Goal: Find specific page/section: Find specific page/section

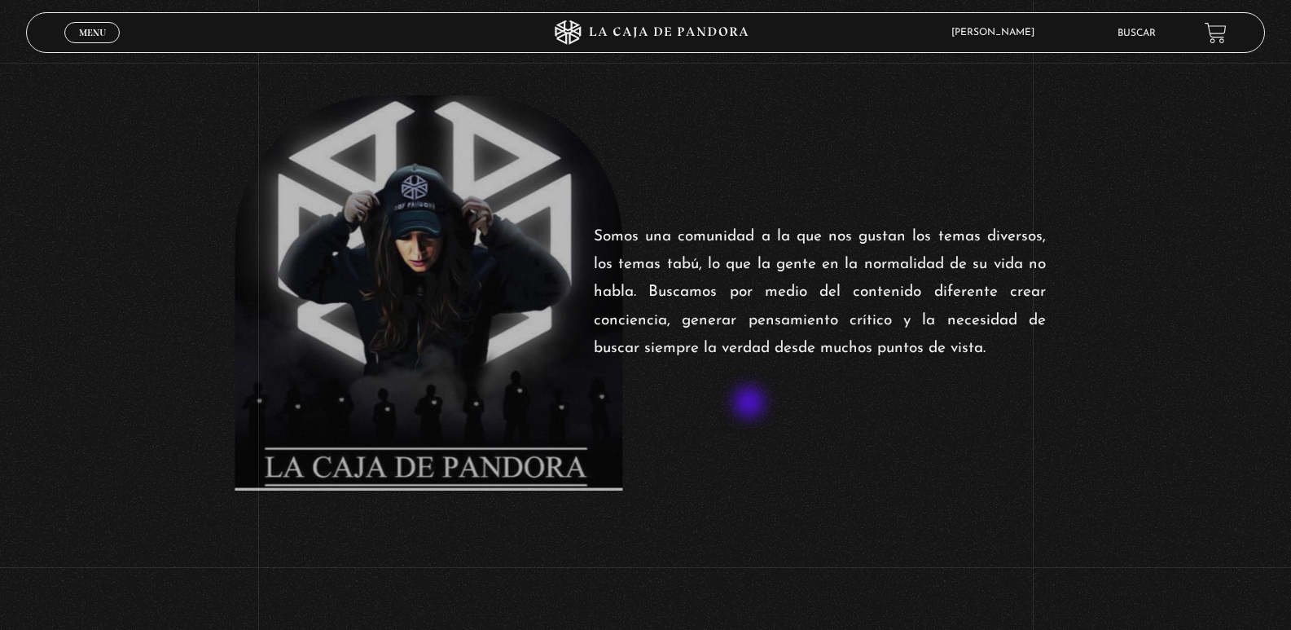
scroll to position [244, 0]
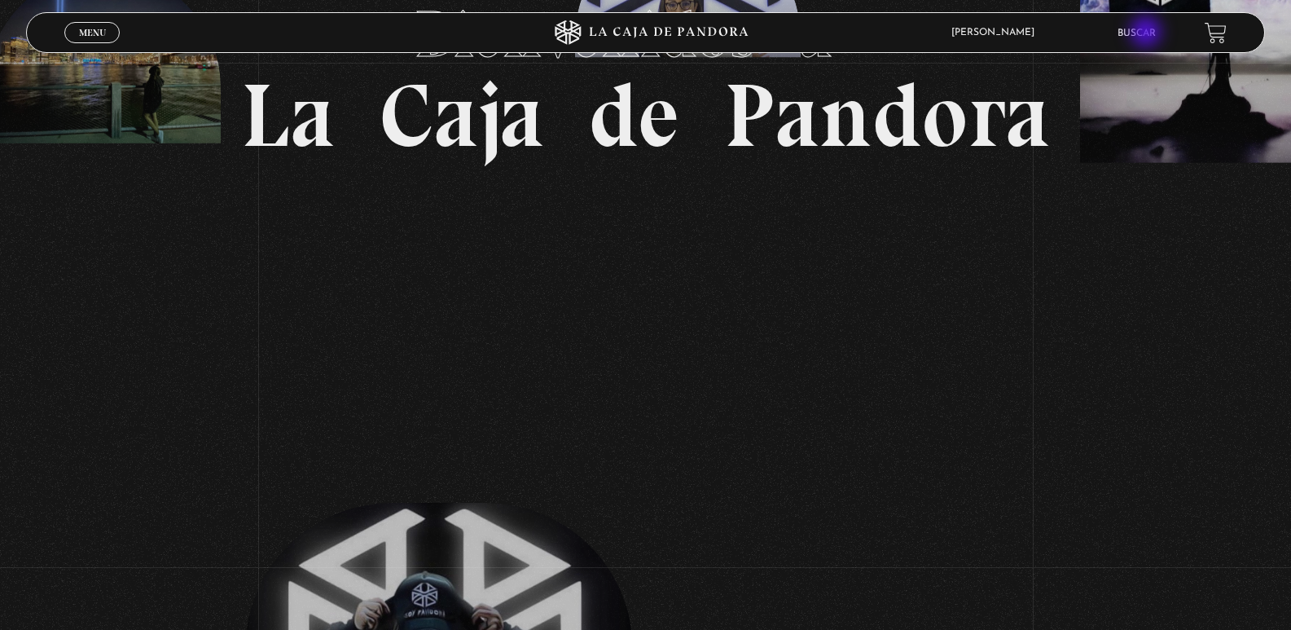
click at [1148, 33] on link "Buscar" at bounding box center [1136, 34] width 38 height 10
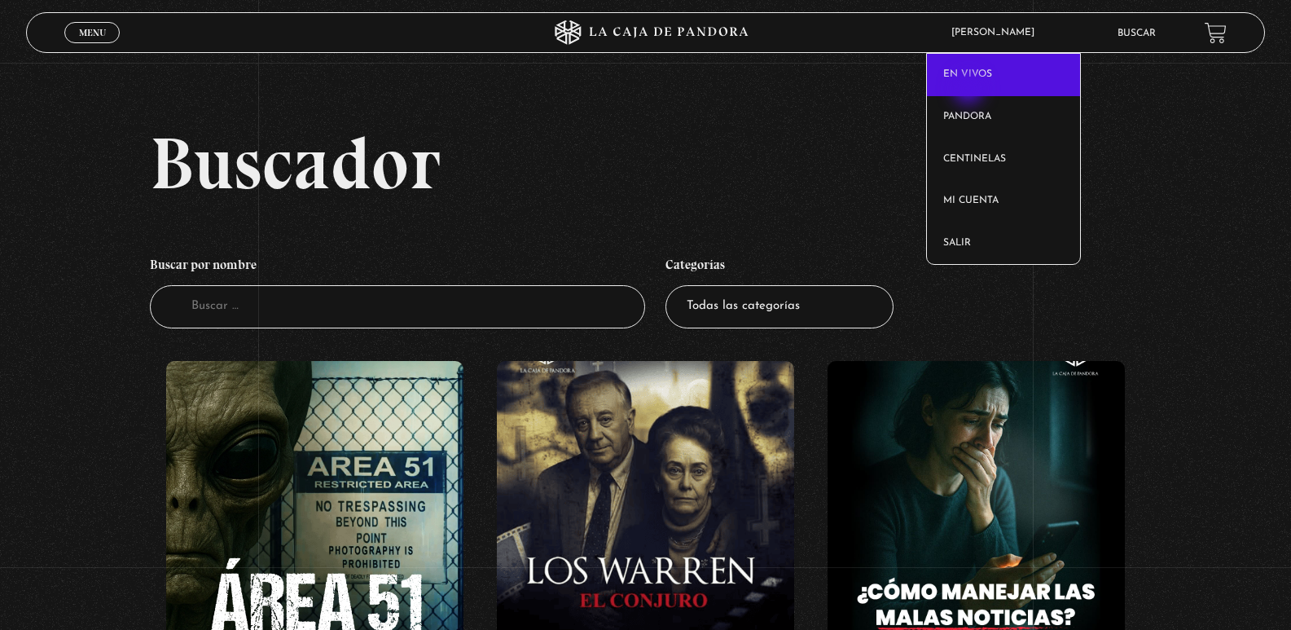
click at [968, 80] on link "En vivos" at bounding box center [1003, 75] width 153 height 42
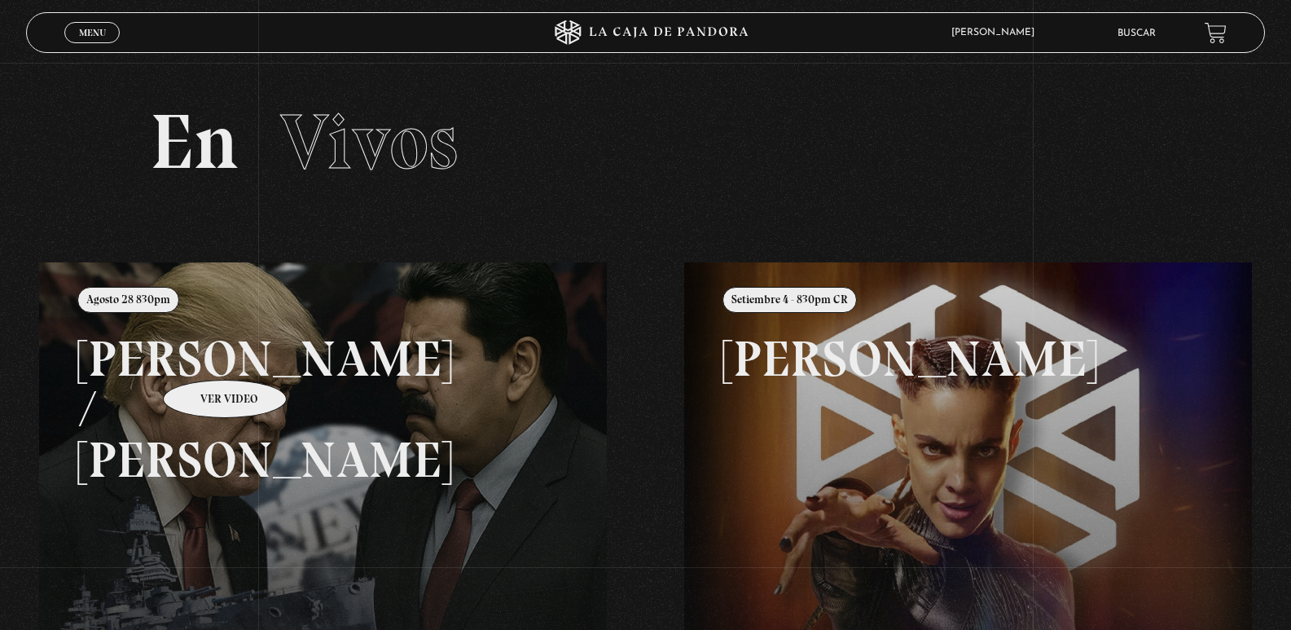
click at [204, 355] on link at bounding box center [684, 577] width 1291 height 630
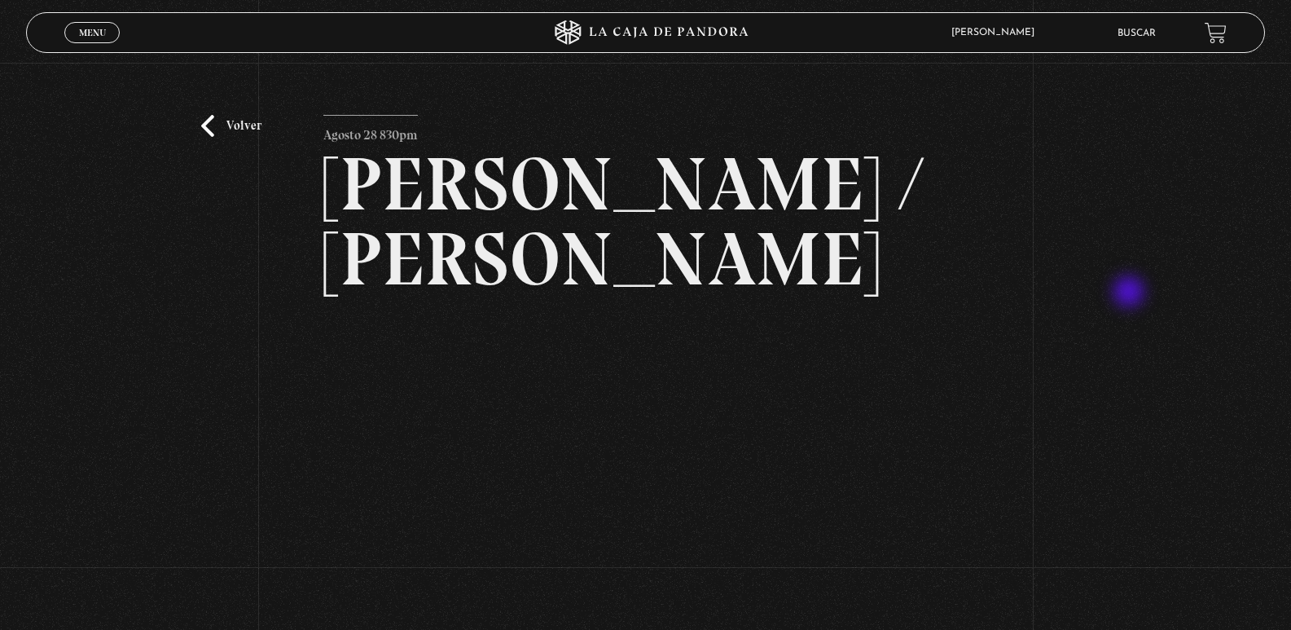
scroll to position [93, 0]
